Goal: Transaction & Acquisition: Purchase product/service

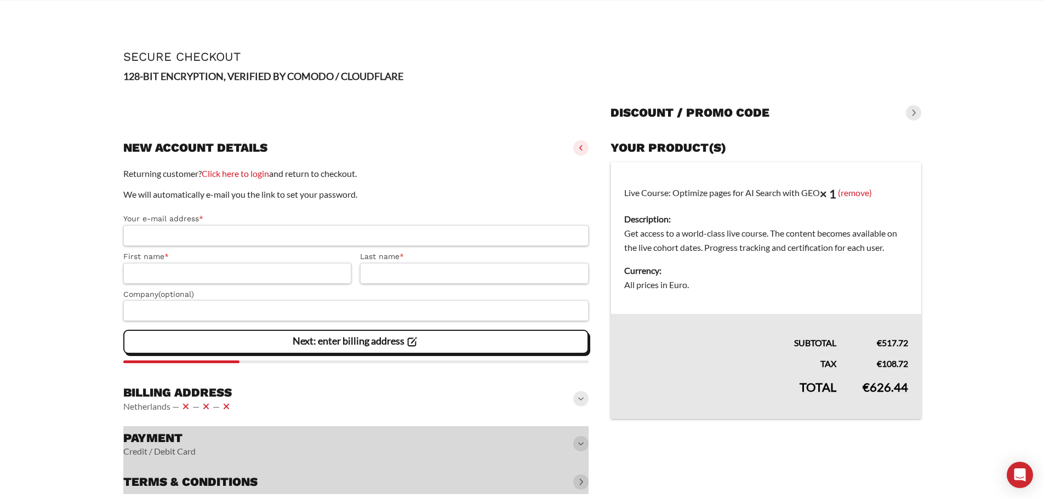
scroll to position [18, 0]
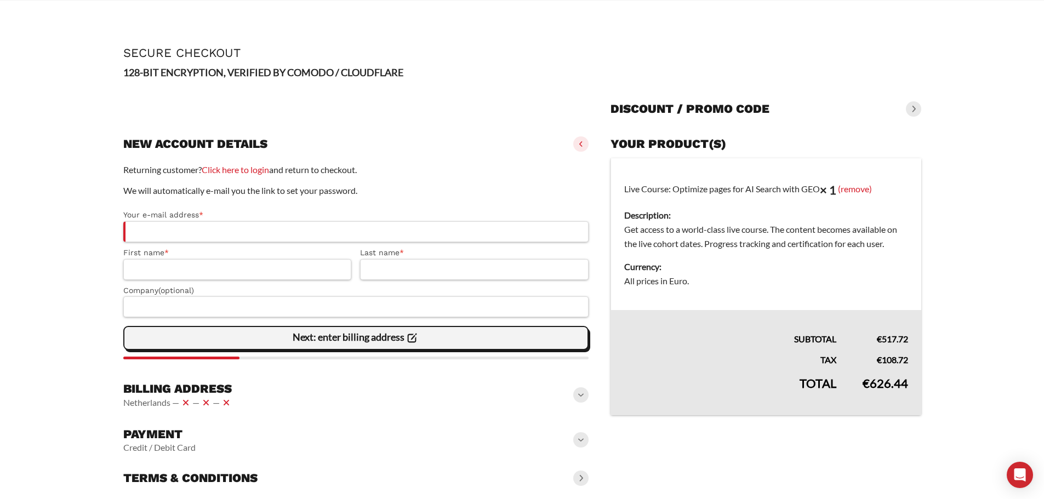
click at [0, 0] on slot "Next: enter billing address" at bounding box center [0, 0] width 0 height 0
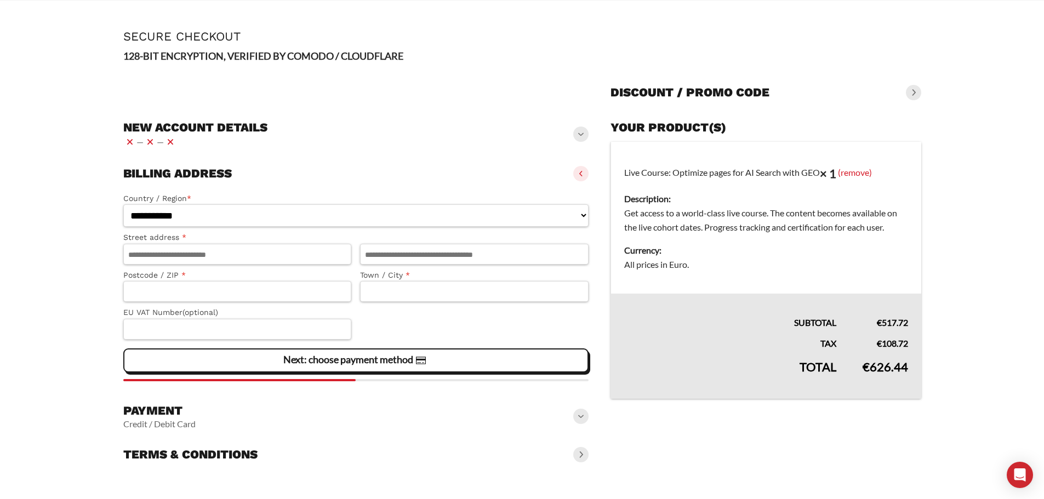
scroll to position [42, 0]
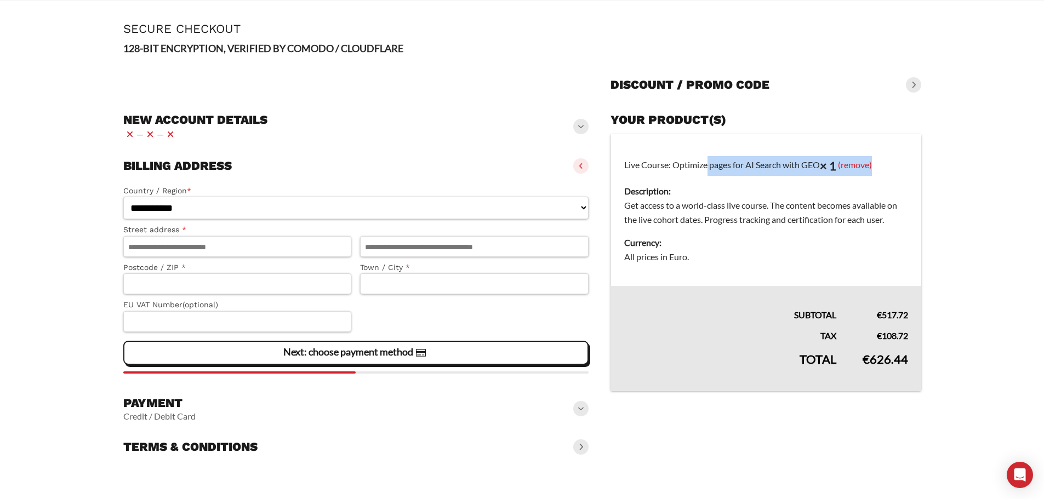
drag, startPoint x: 678, startPoint y: 166, endPoint x: 907, endPoint y: 148, distance: 229.8
click at [907, 148] on td "Live Course: Optimize pages for AI Search with GEO × 1 (remove) Description: Ge…" at bounding box center [766, 210] width 310 height 152
click at [579, 416] on span at bounding box center [580, 408] width 15 height 15
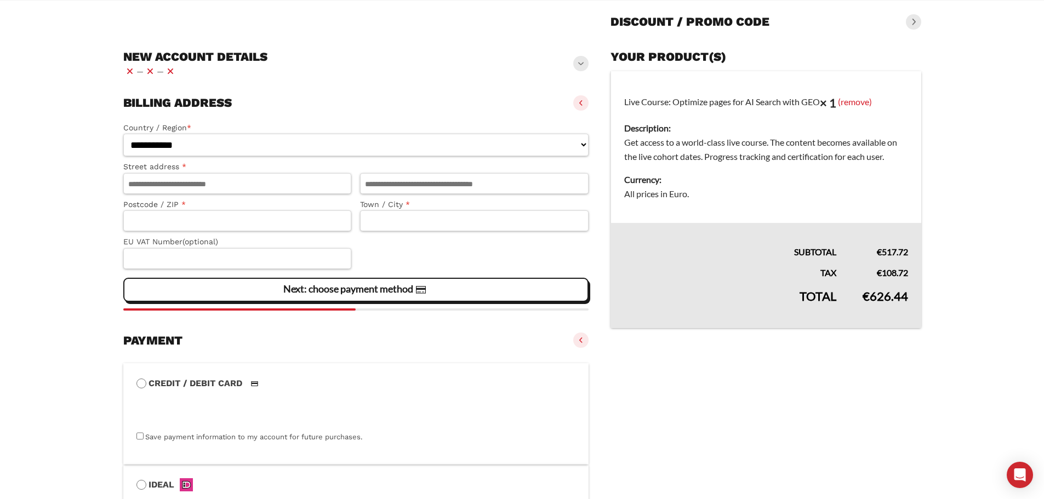
scroll to position [80, 0]
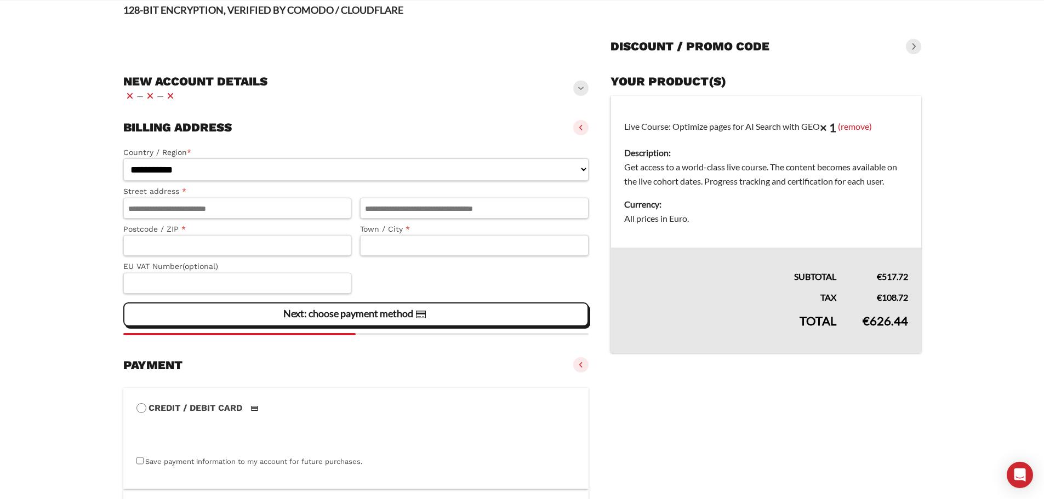
click at [764, 42] on h3 "Discount / promo code" at bounding box center [689, 46] width 159 height 15
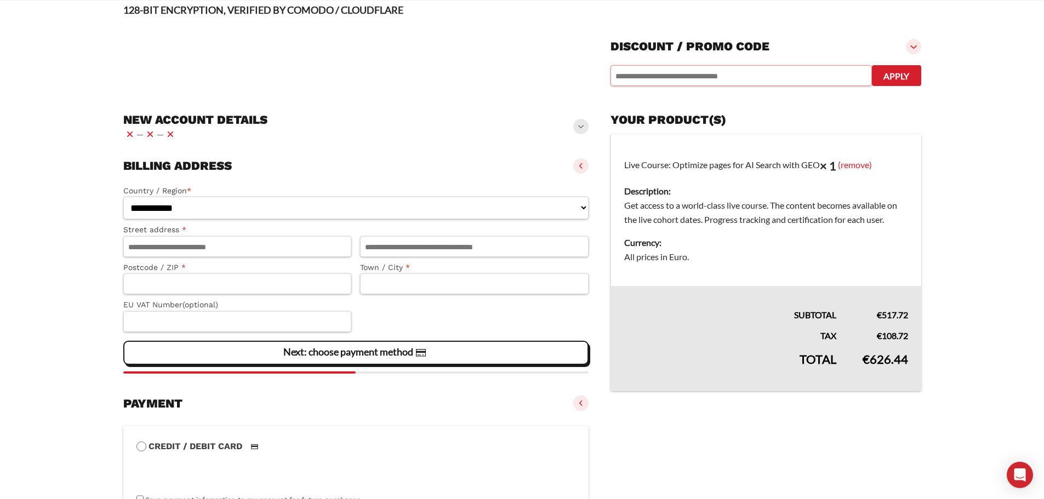
click at [727, 78] on input "text" at bounding box center [740, 75] width 261 height 21
paste input "********"
type input "********"
click at [900, 76] on button "Apply" at bounding box center [896, 75] width 49 height 21
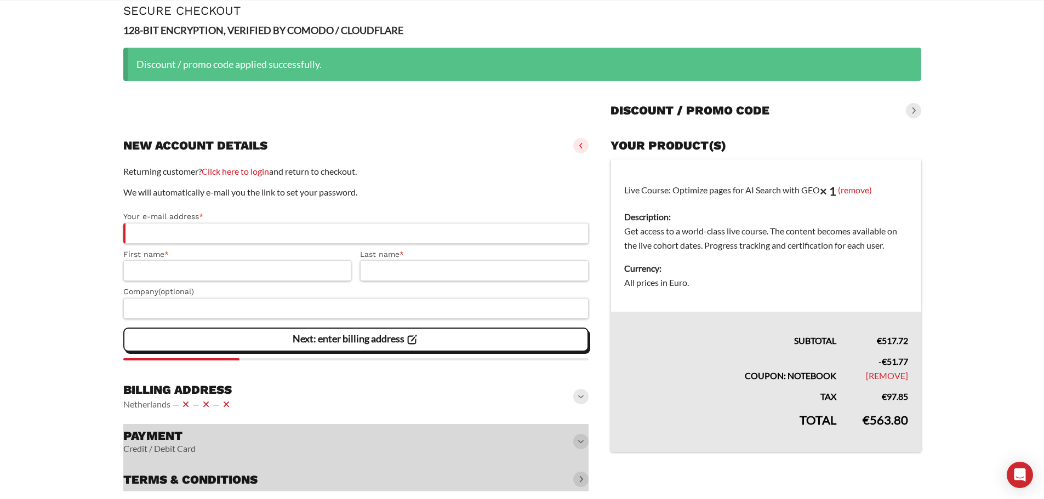
scroll to position [61, 0]
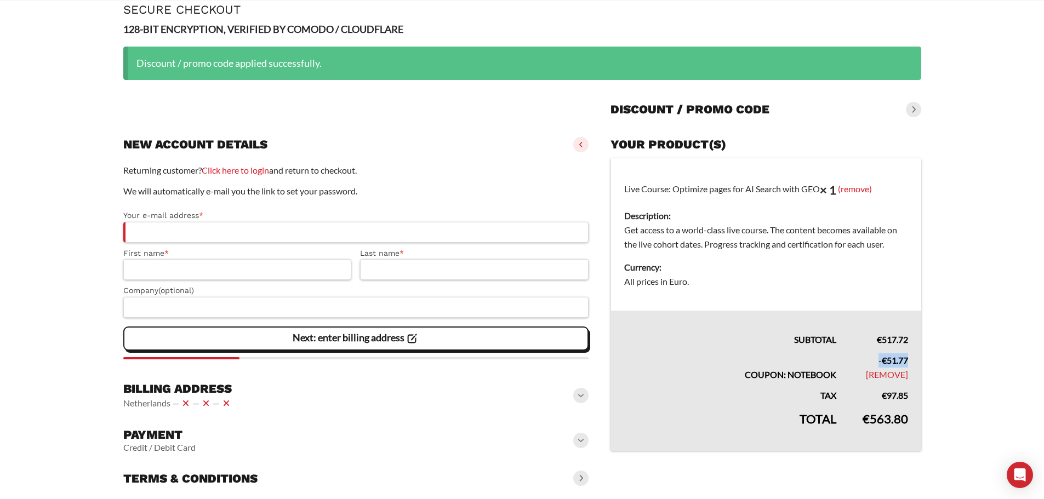
drag, startPoint x: 913, startPoint y: 357, endPoint x: 875, endPoint y: 358, distance: 37.8
click at [875, 358] on td "- € 51.77 [Remove]" at bounding box center [885, 364] width 72 height 35
